Goal: Register for event/course

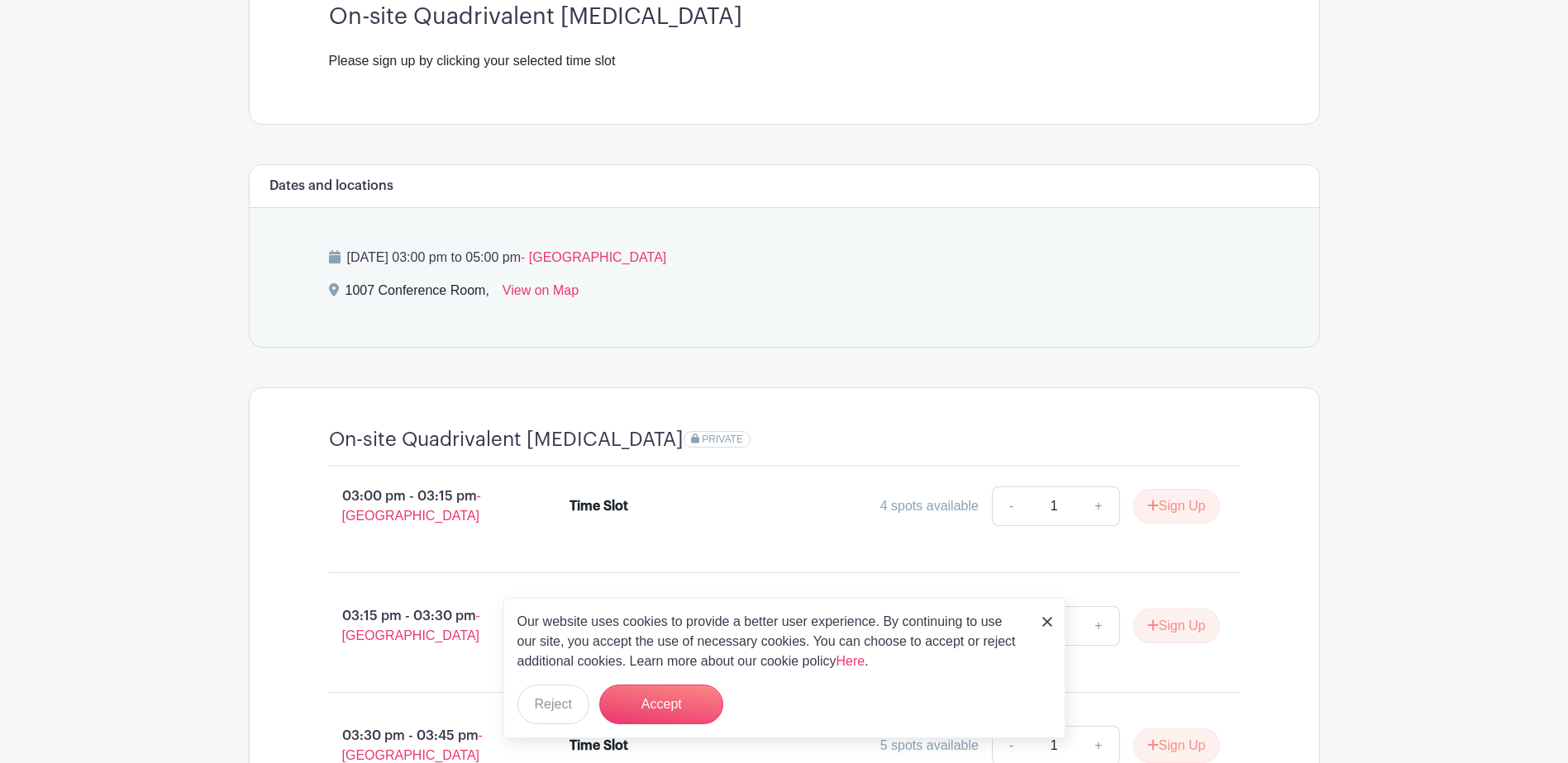
scroll to position [661, 0]
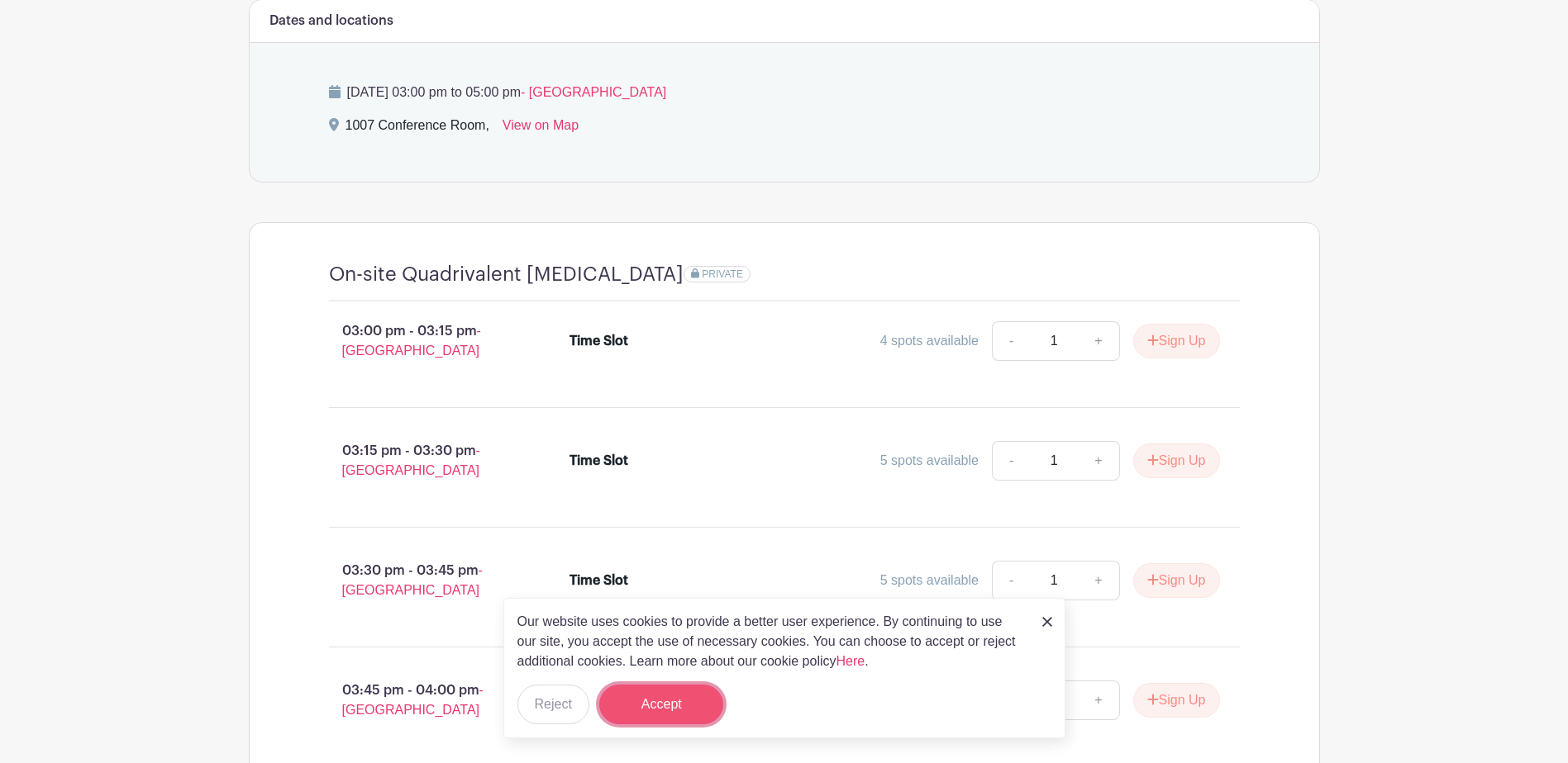
click at [693, 708] on button "Accept" at bounding box center [661, 705] width 124 height 39
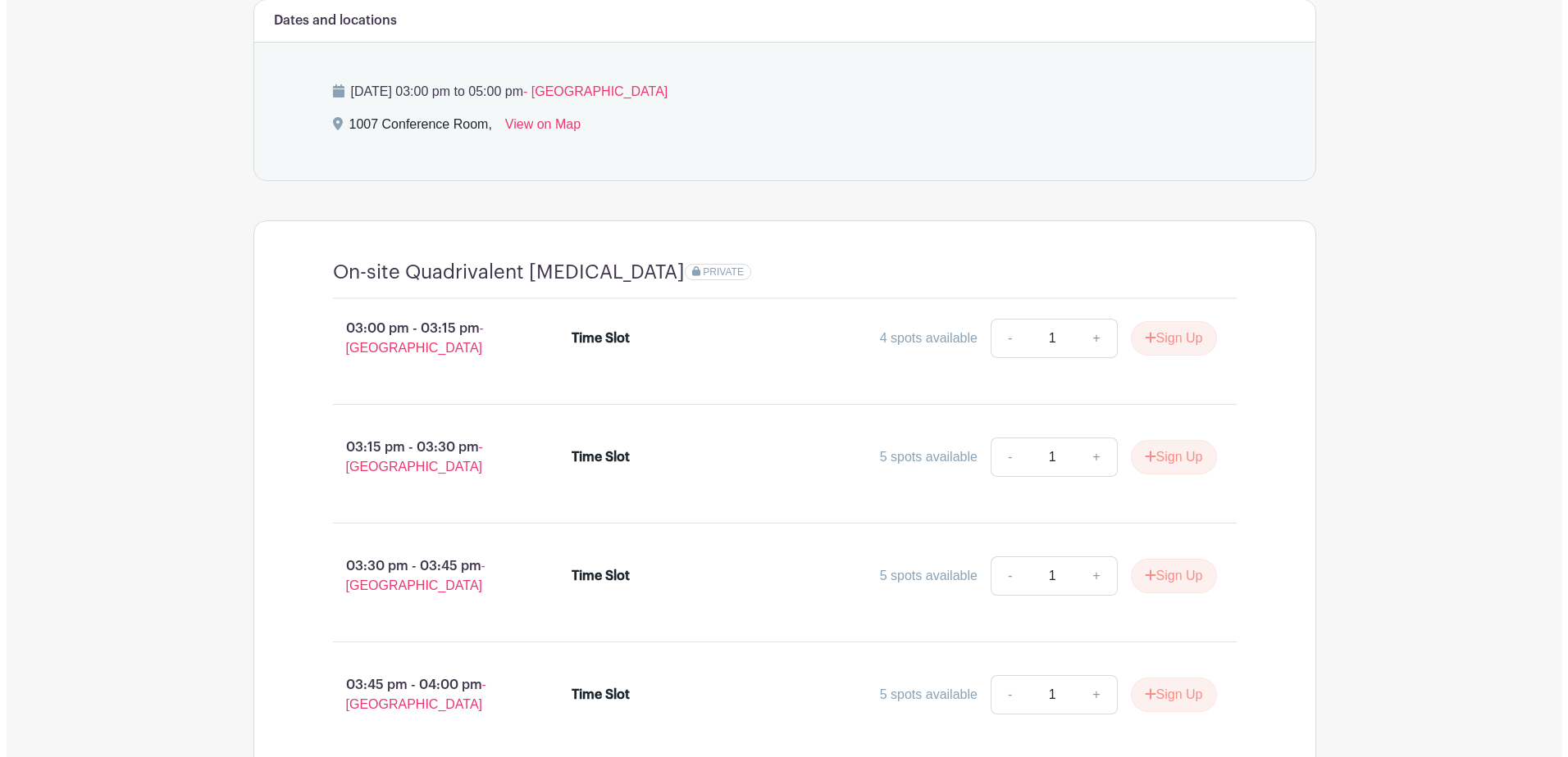
scroll to position [573, 0]
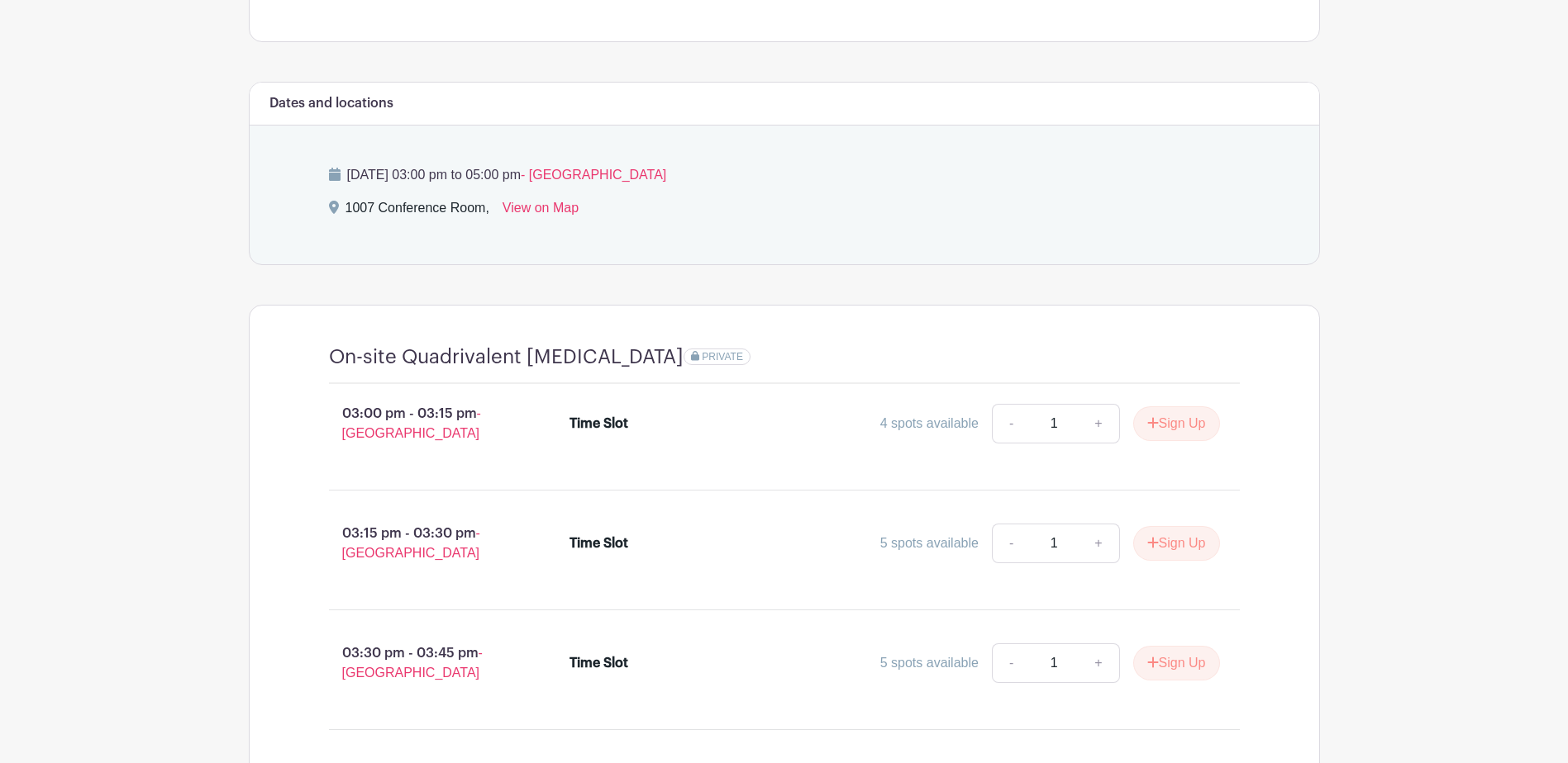
click at [426, 428] on p "03:00 pm - 03:15 pm - Hong Kong" at bounding box center [423, 424] width 242 height 53
click at [1164, 427] on button "Sign Up" at bounding box center [1176, 424] width 86 height 35
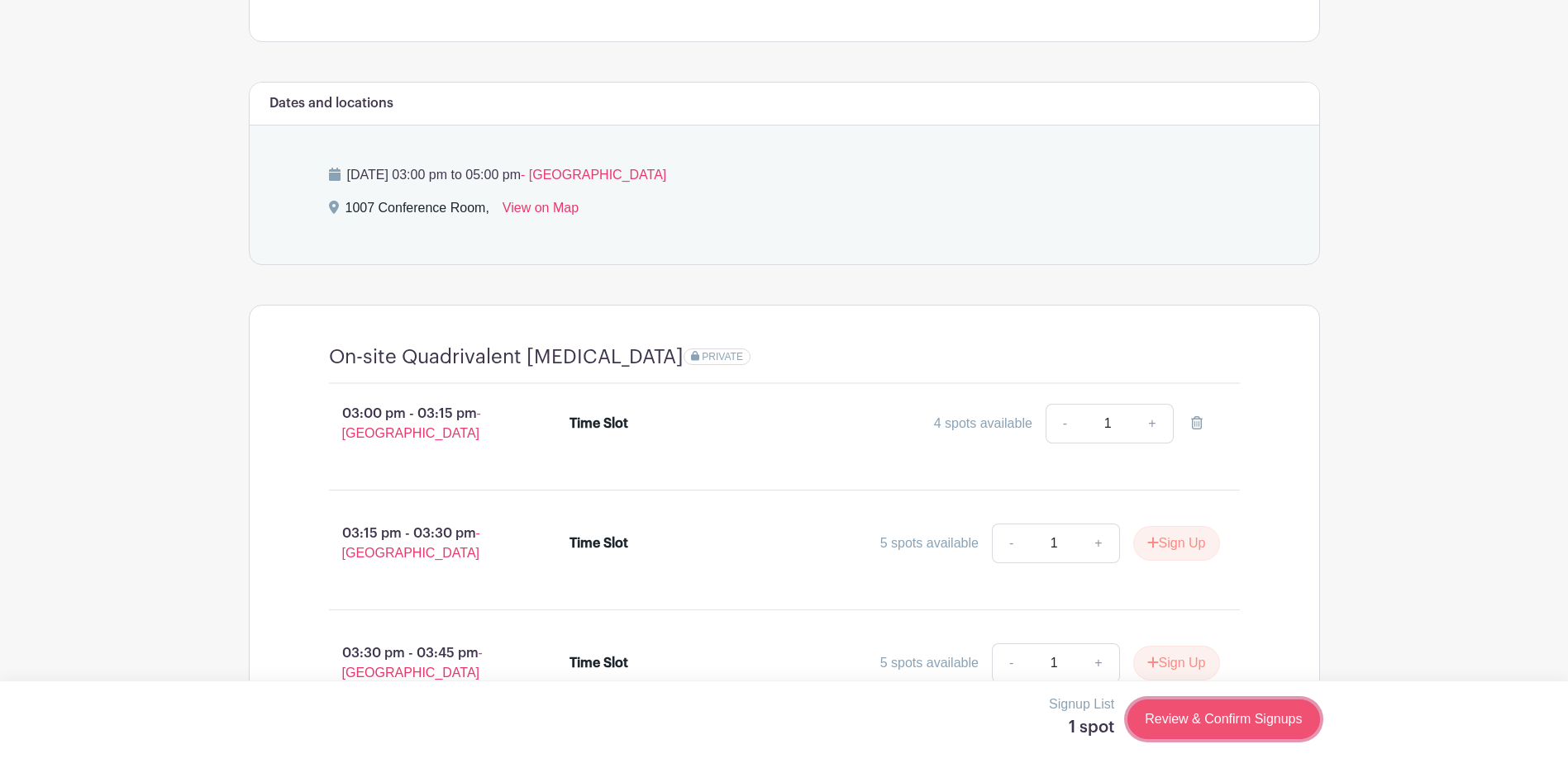
click at [1229, 717] on link "Review & Confirm Signups" at bounding box center [1223, 720] width 192 height 39
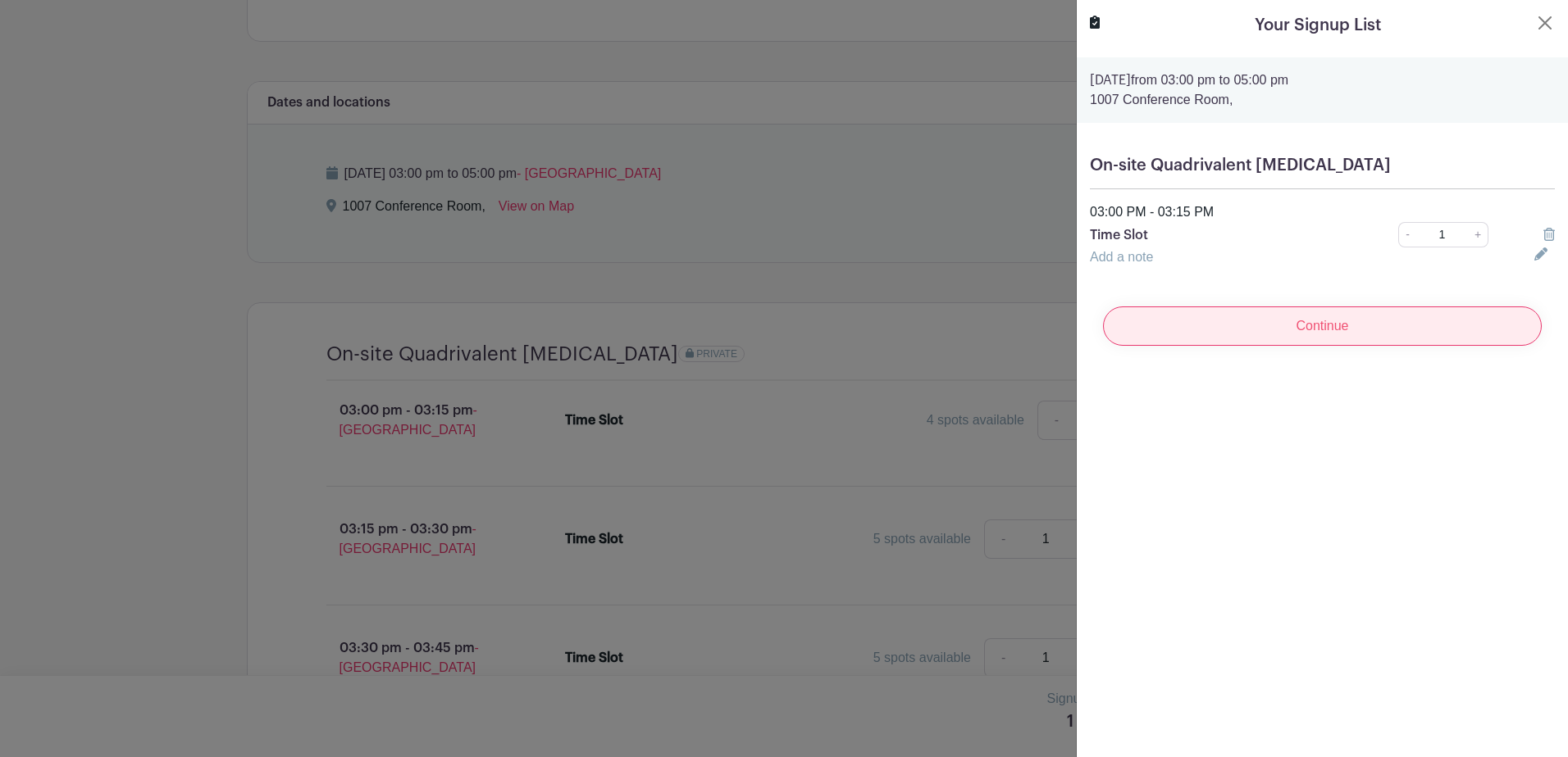
click at [1353, 341] on input "Continue" at bounding box center [1323, 326] width 438 height 39
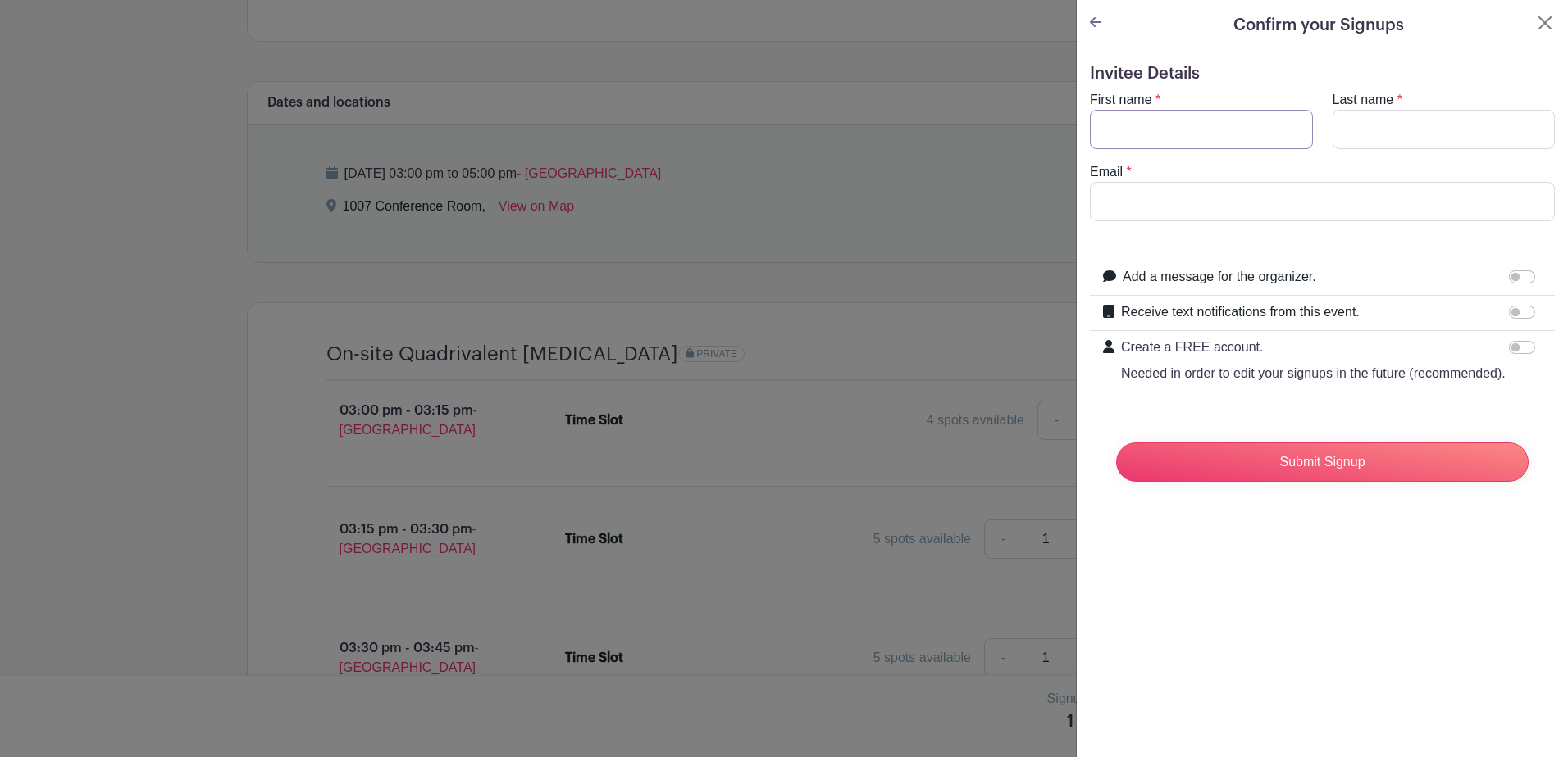
click at [1269, 145] on input "First name" at bounding box center [1200, 130] width 223 height 39
type input "Abbie"
type input "Chan"
type input "d"
type input "abbie.chan@davispolk.com"
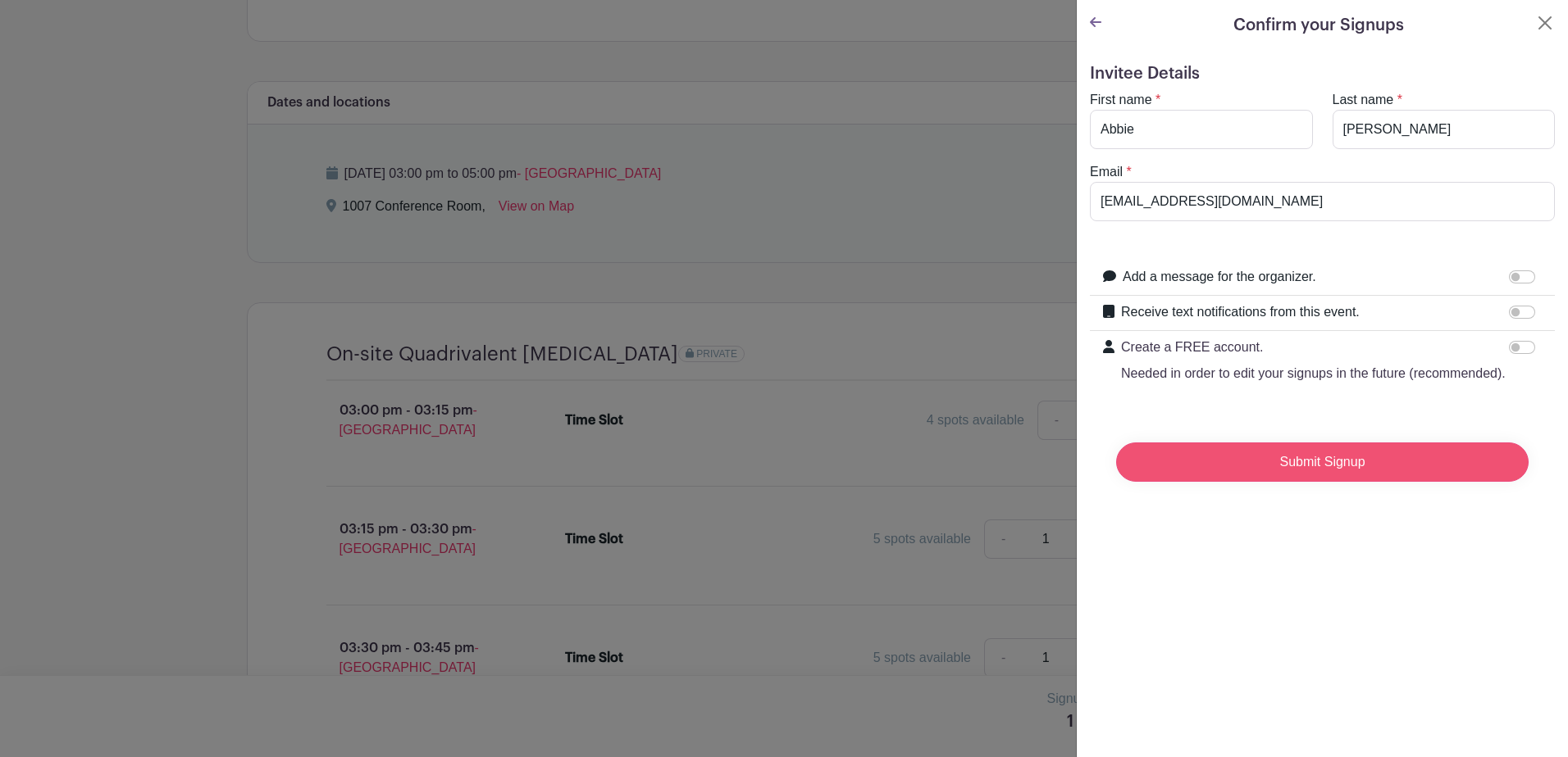
click at [1343, 482] on input "Submit Signup" at bounding box center [1323, 462] width 412 height 39
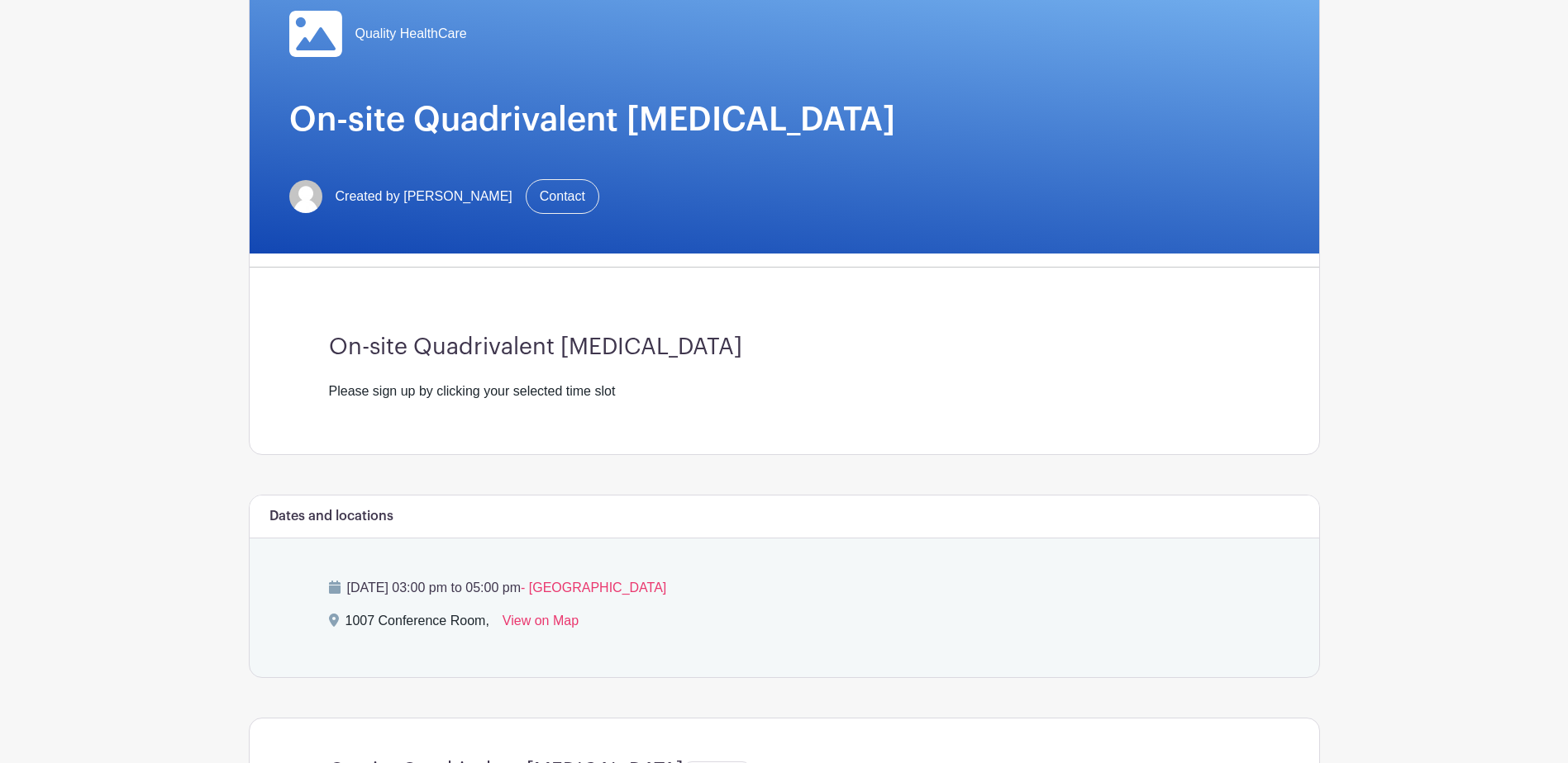
scroll to position [496, 0]
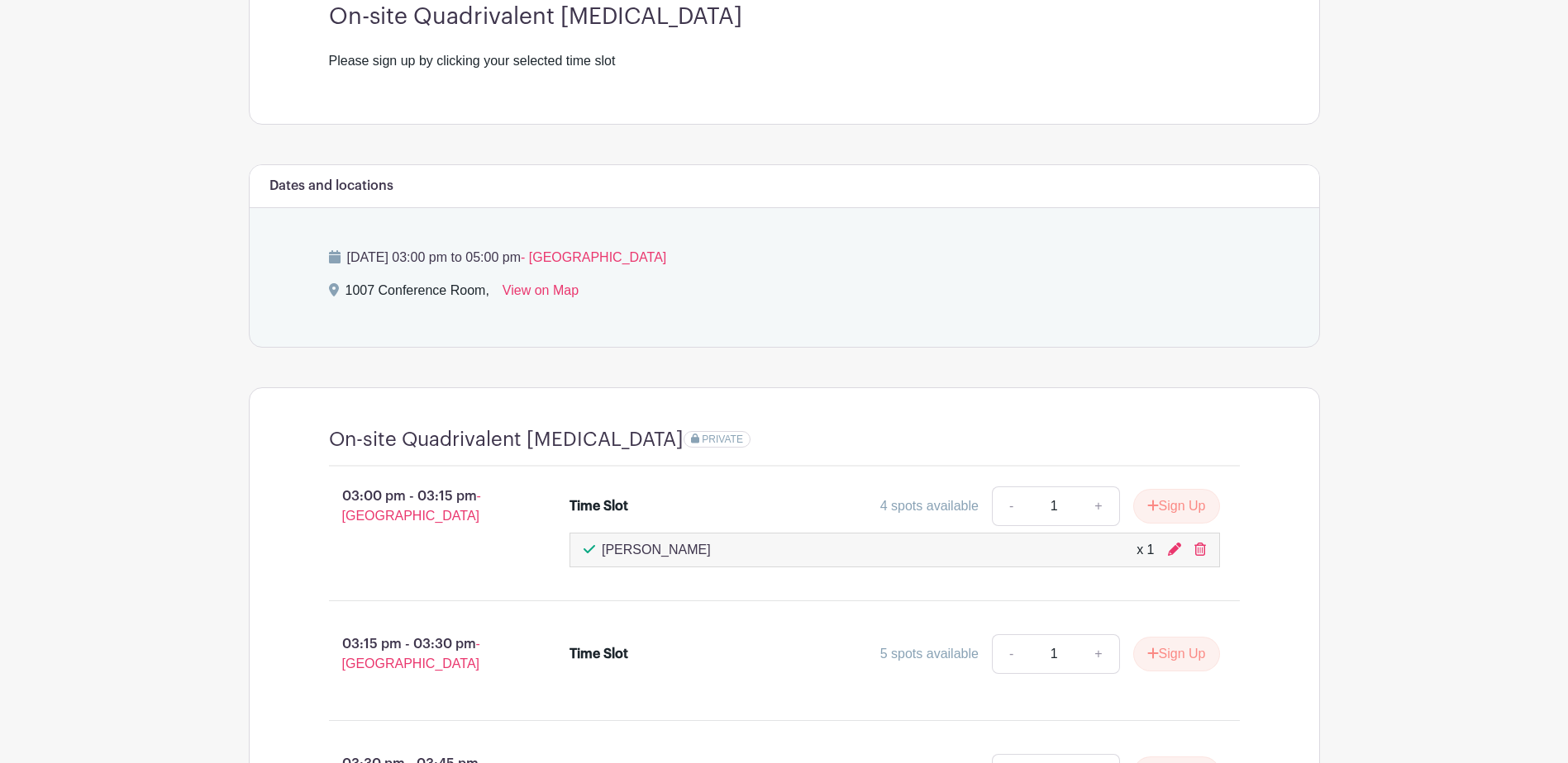
drag, startPoint x: 1201, startPoint y: 551, endPoint x: 859, endPoint y: 48, distance: 608.3
click at [1201, 551] on icon at bounding box center [1200, 550] width 11 height 13
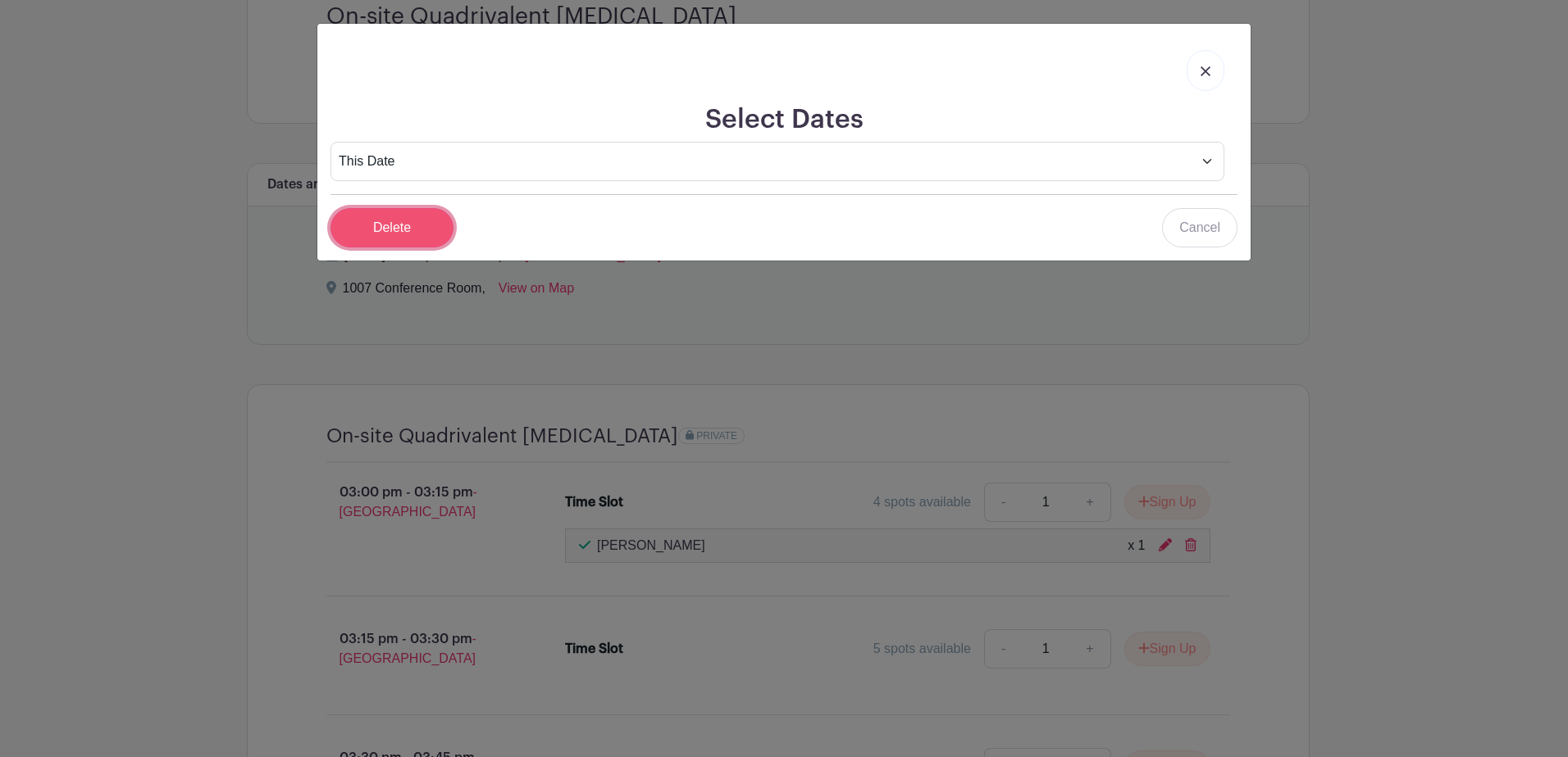
click at [411, 234] on input "Delete" at bounding box center [392, 227] width 123 height 39
